Goal: Information Seeking & Learning: Learn about a topic

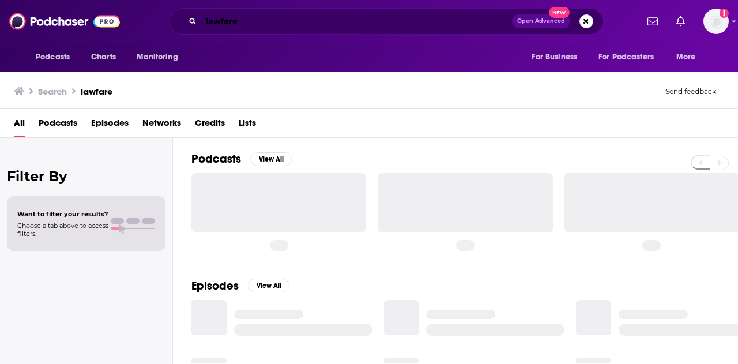
click at [224, 24] on input "lawfare" at bounding box center [356, 21] width 311 height 18
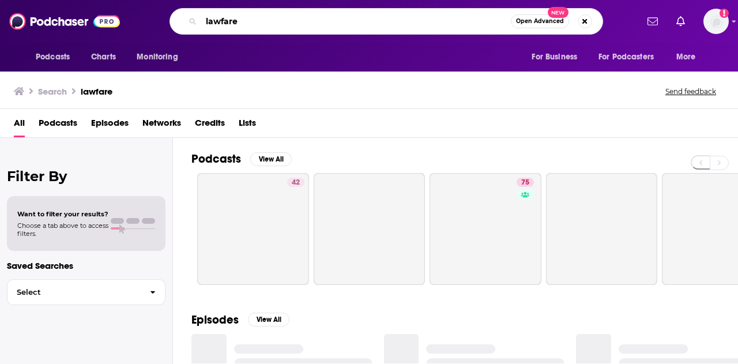
click at [224, 24] on input "lawfare" at bounding box center [356, 21] width 310 height 18
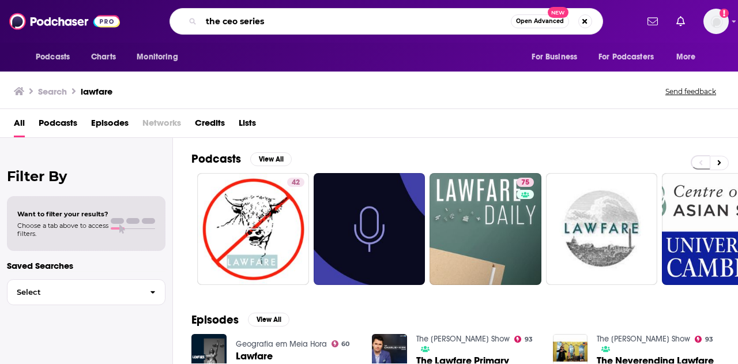
type input "the ceo series"
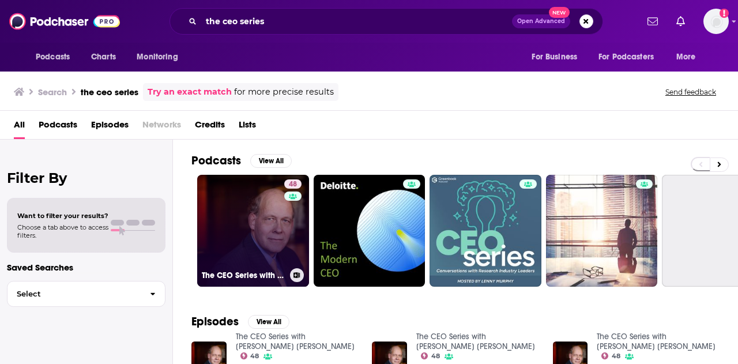
click at [243, 213] on link "48 The CEO Series with [PERSON_NAME] [PERSON_NAME]" at bounding box center [253, 231] width 112 height 112
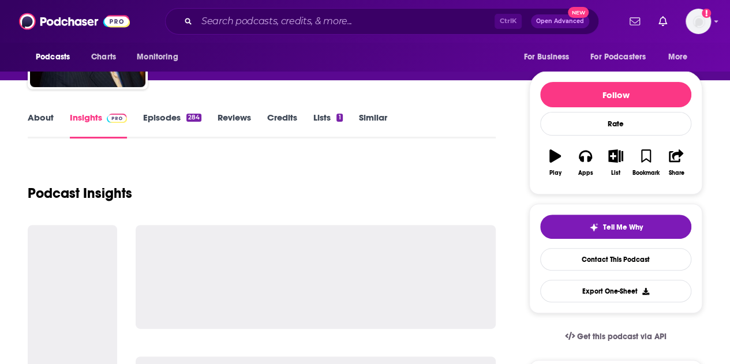
scroll to position [108, 0]
